Goal: Transaction & Acquisition: Purchase product/service

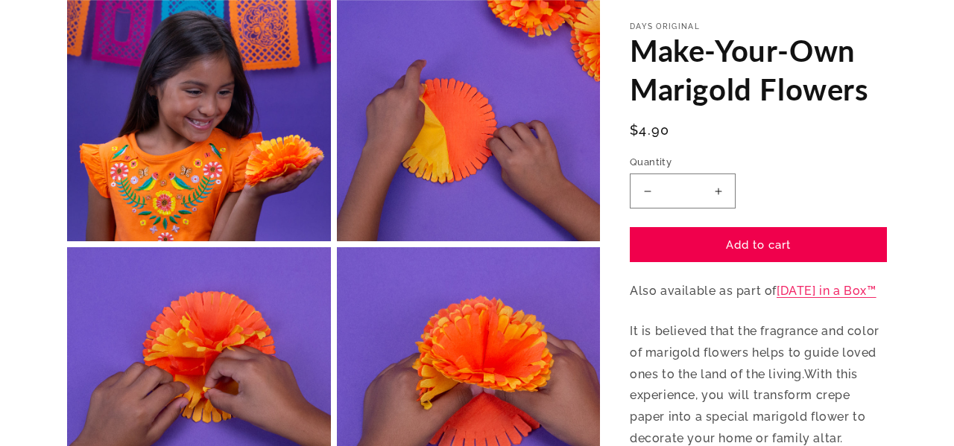
scroll to position [689, 0]
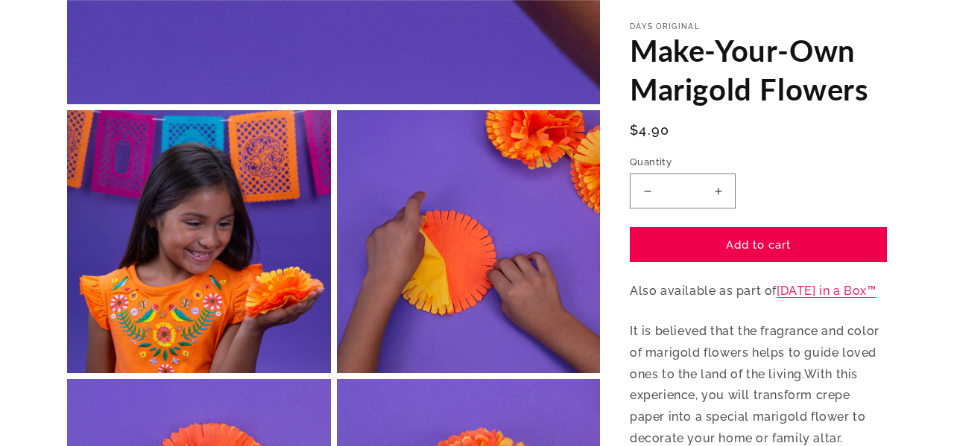
scroll to position [560, 0]
